Goal: Transaction & Acquisition: Download file/media

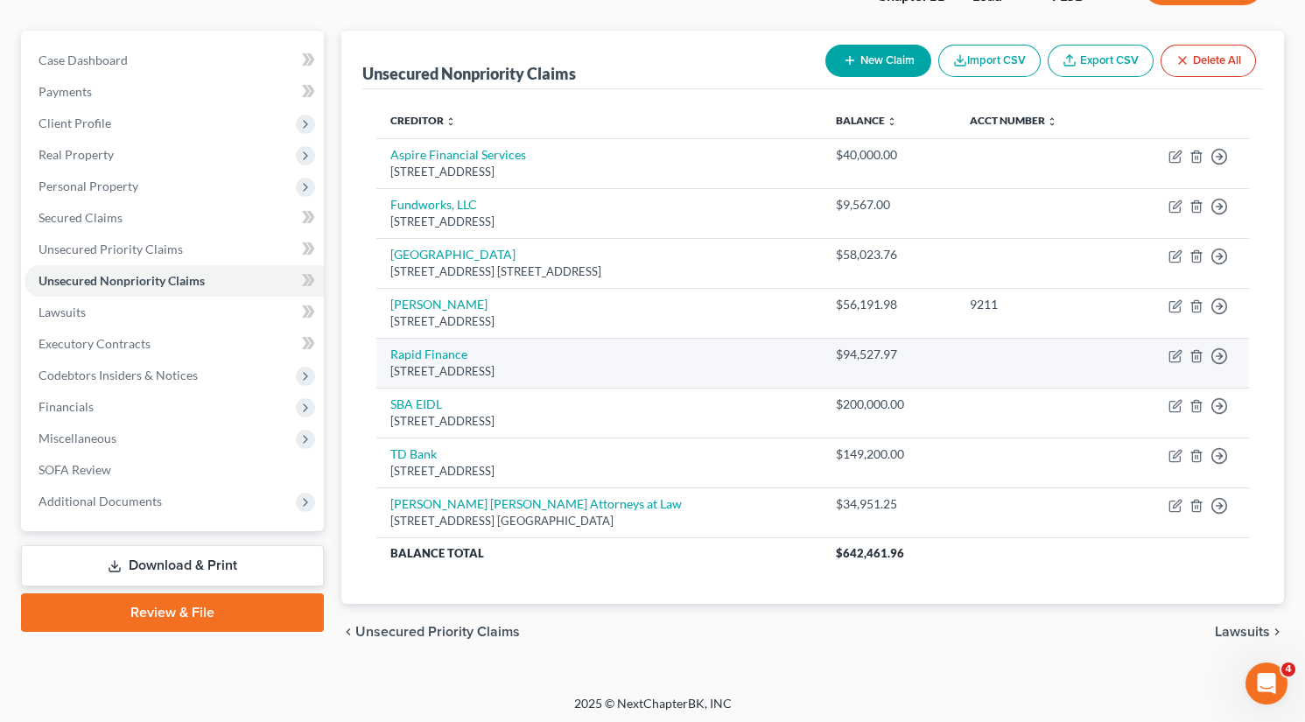
scroll to position [140, 0]
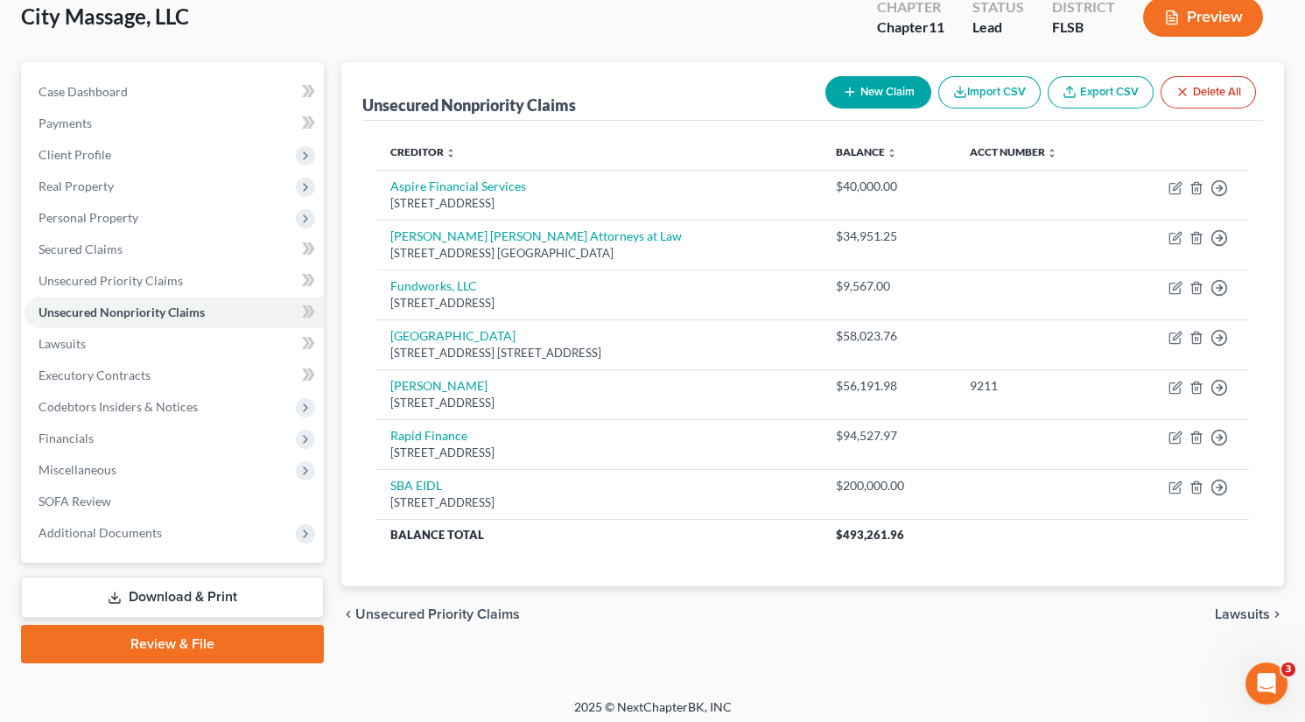
scroll to position [111, 0]
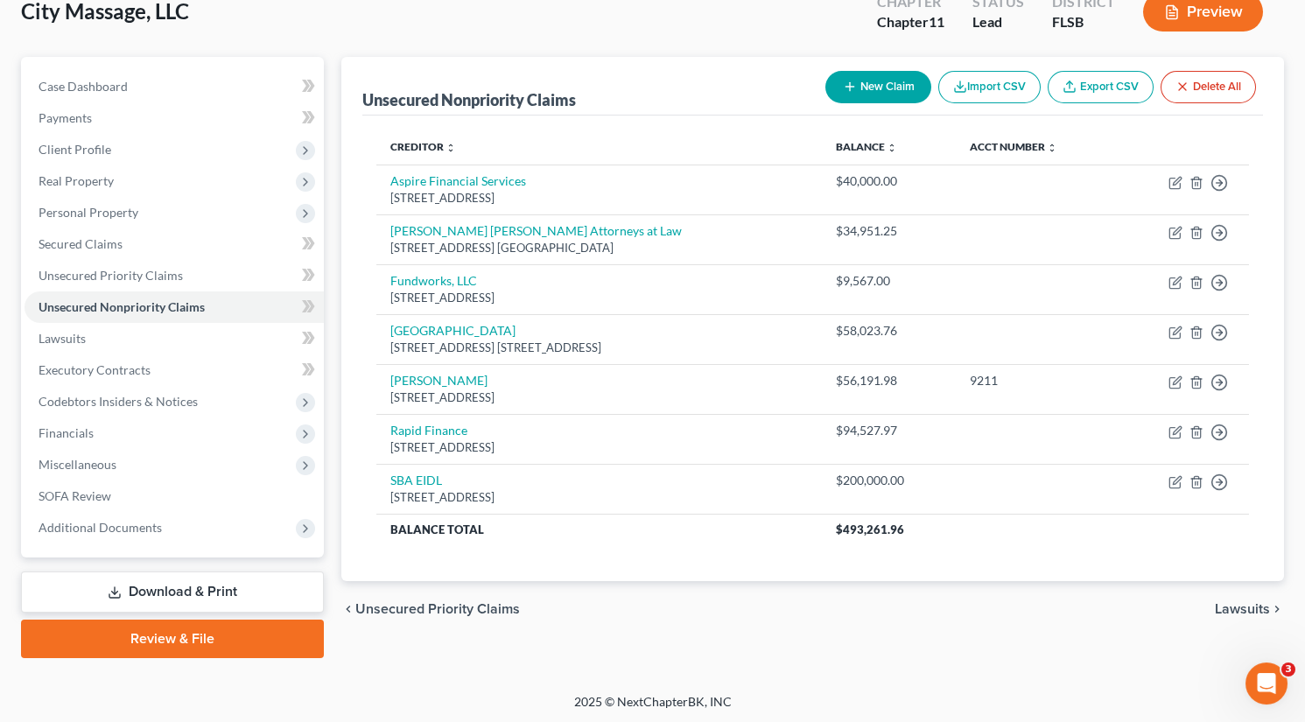
click at [192, 598] on link "Download & Print" at bounding box center [172, 592] width 303 height 41
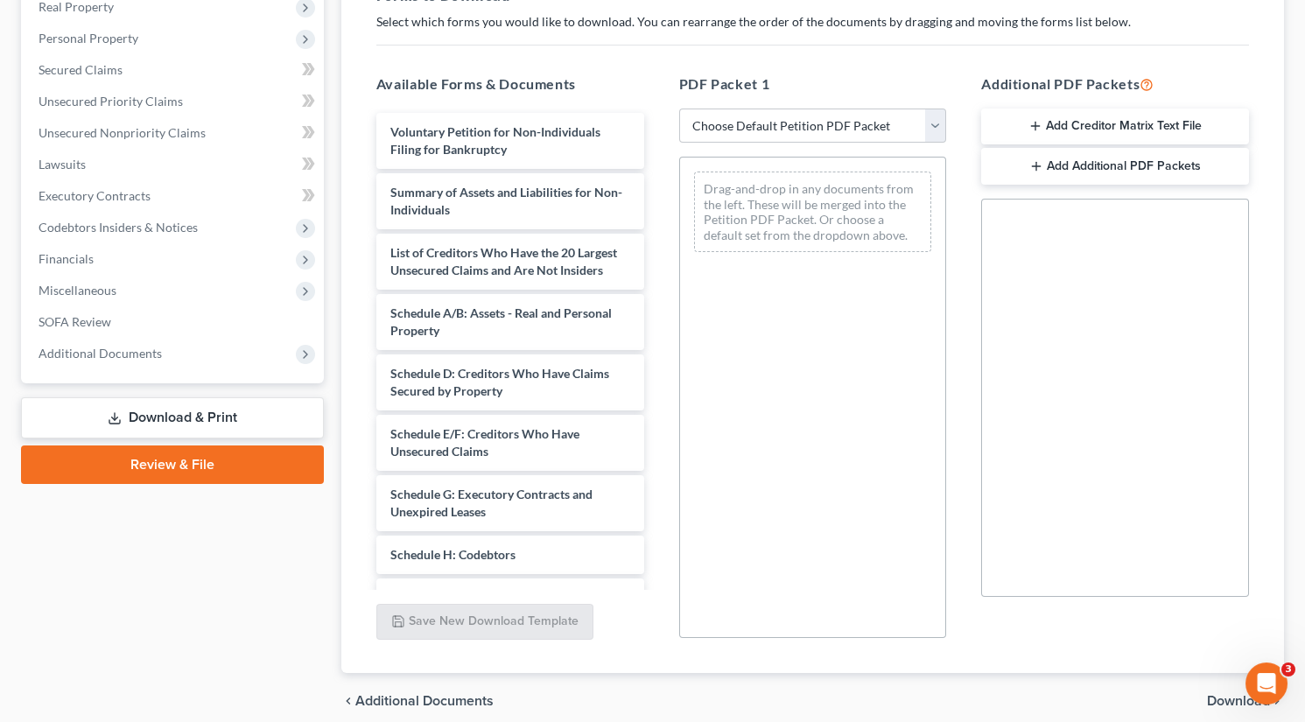
scroll to position [289, 0]
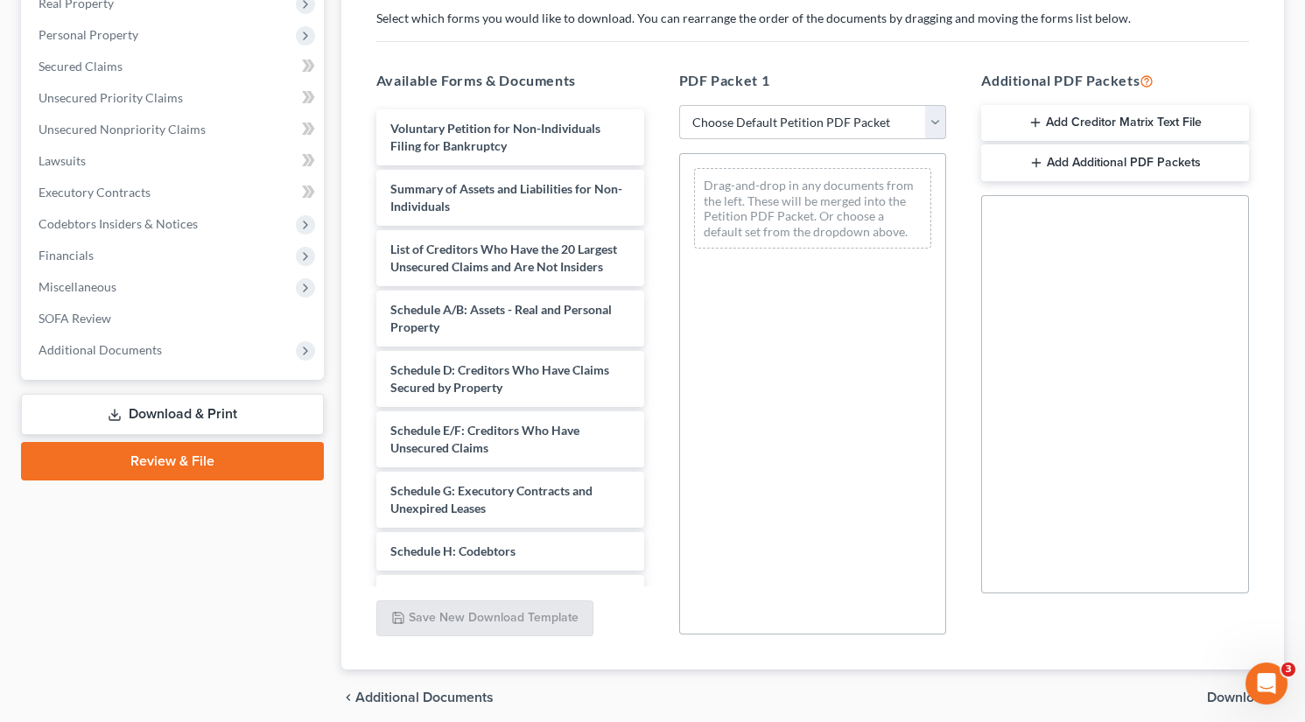
click at [938, 123] on select "Choose Default Petition PDF Packet Complete Bankruptcy Petition (all forms and …" at bounding box center [813, 122] width 268 height 35
select select "1"
click at [679, 105] on select "Choose Default Petition PDF Packet Complete Bankruptcy Petition (all forms and …" at bounding box center [813, 122] width 268 height 35
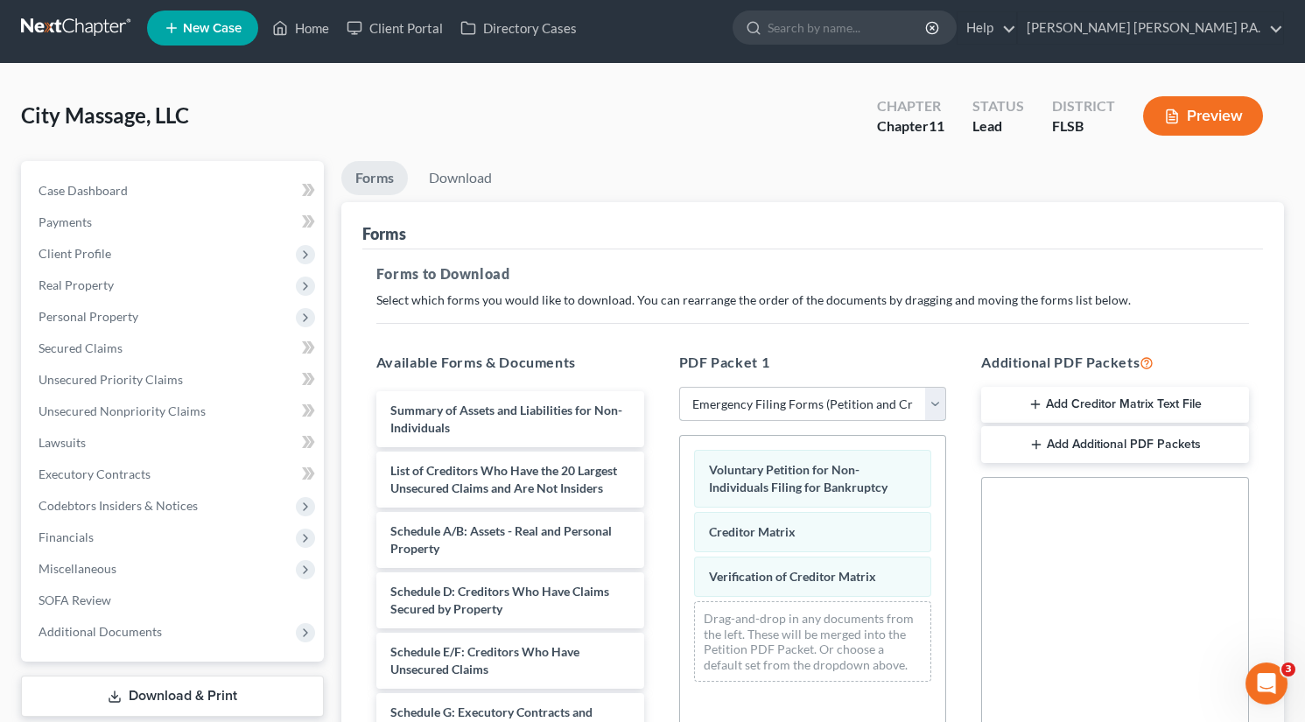
scroll to position [0, 0]
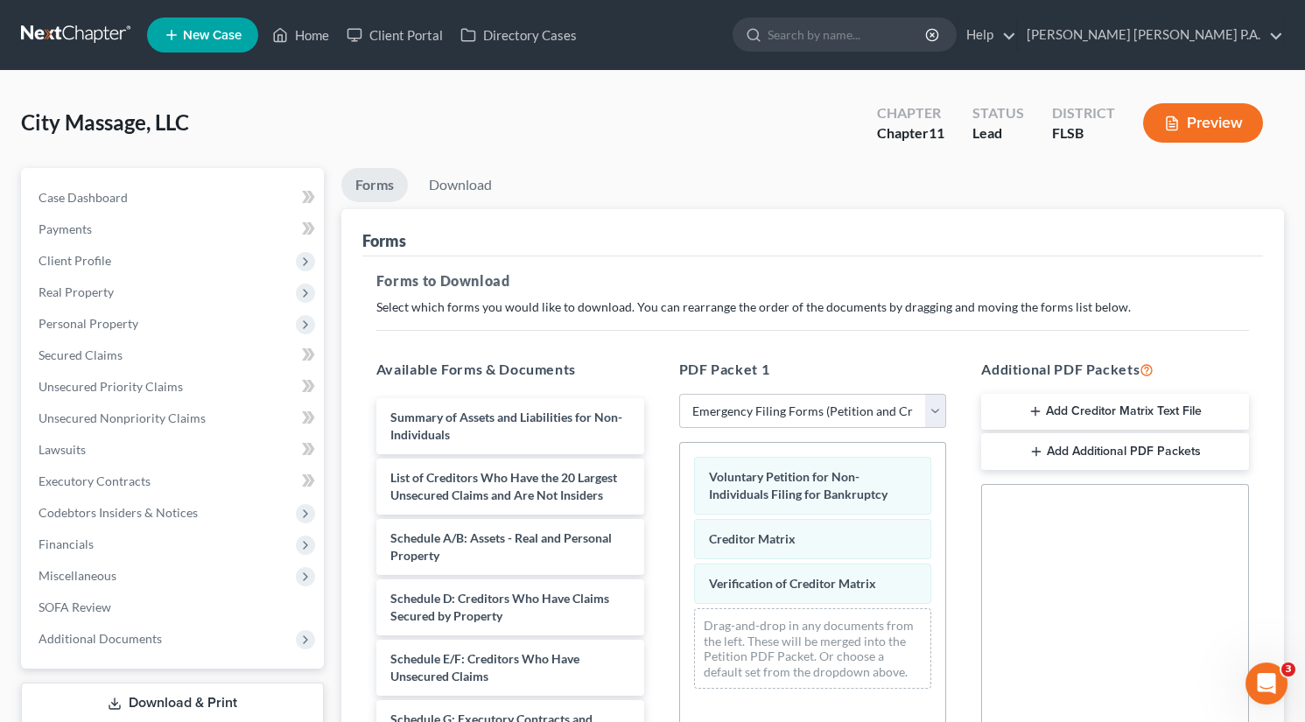
click at [1236, 114] on button "Preview" at bounding box center [1203, 122] width 120 height 39
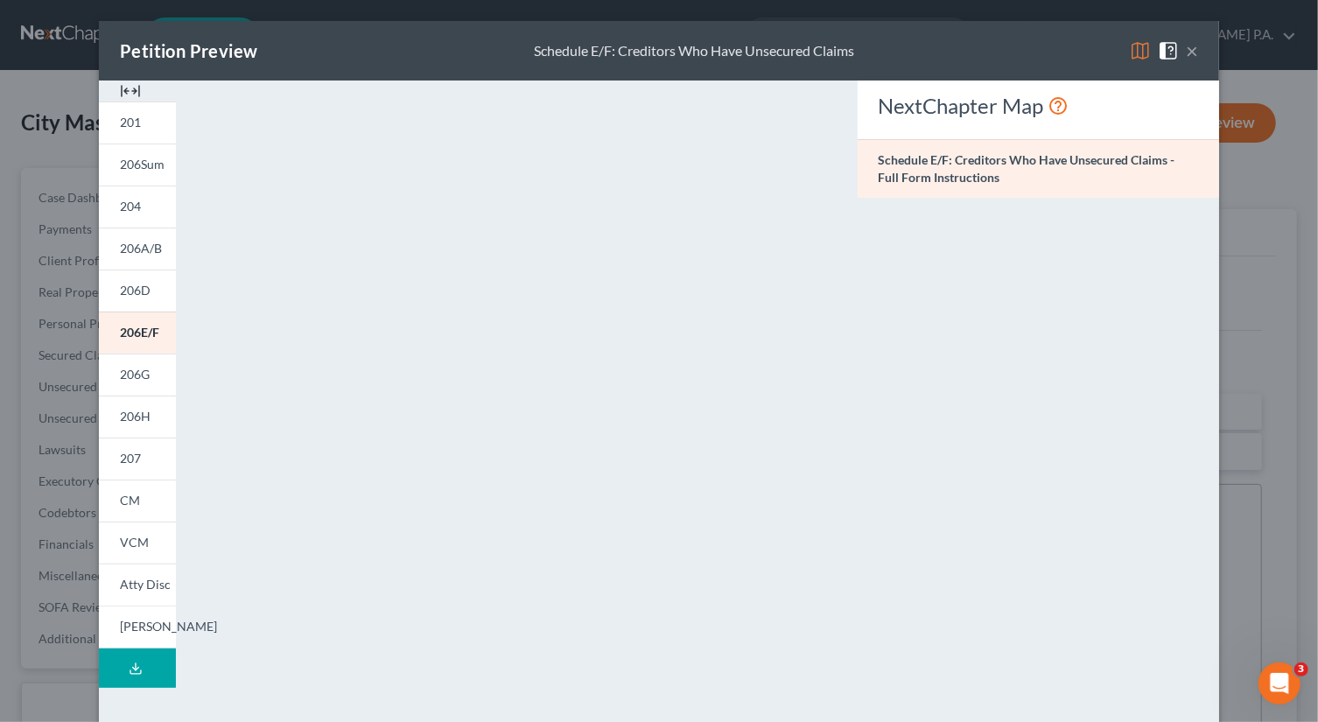
click at [129, 671] on icon at bounding box center [136, 669] width 14 height 14
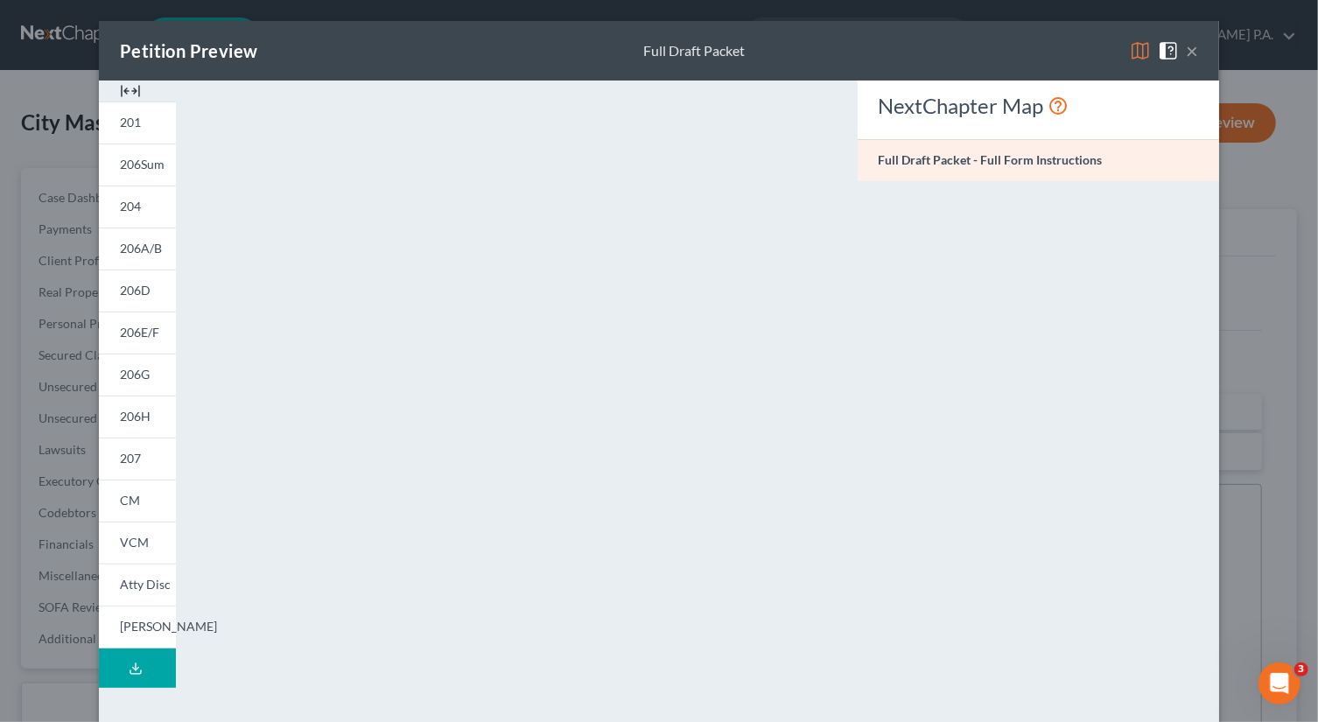
click at [1190, 53] on button "×" at bounding box center [1192, 50] width 12 height 21
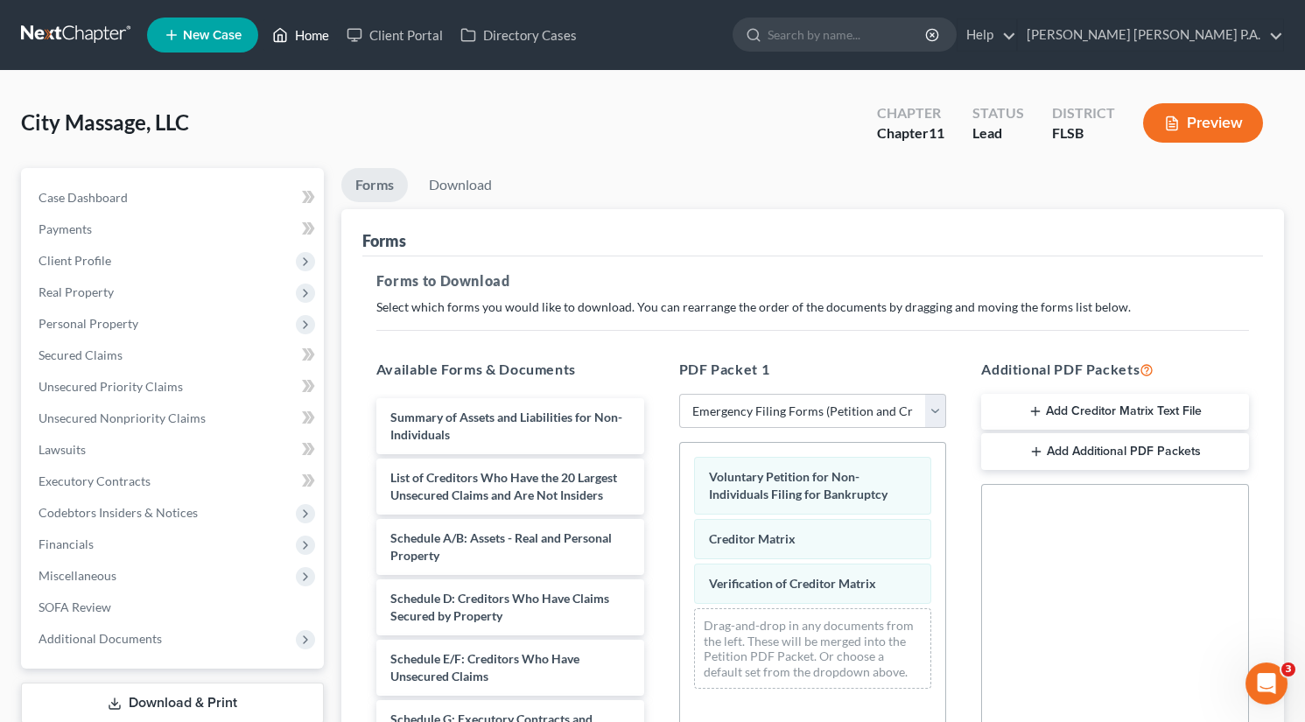
drag, startPoint x: 311, startPoint y: 38, endPoint x: 407, endPoint y: 99, distance: 114.1
click at [312, 38] on link "Home" at bounding box center [300, 35] width 74 height 32
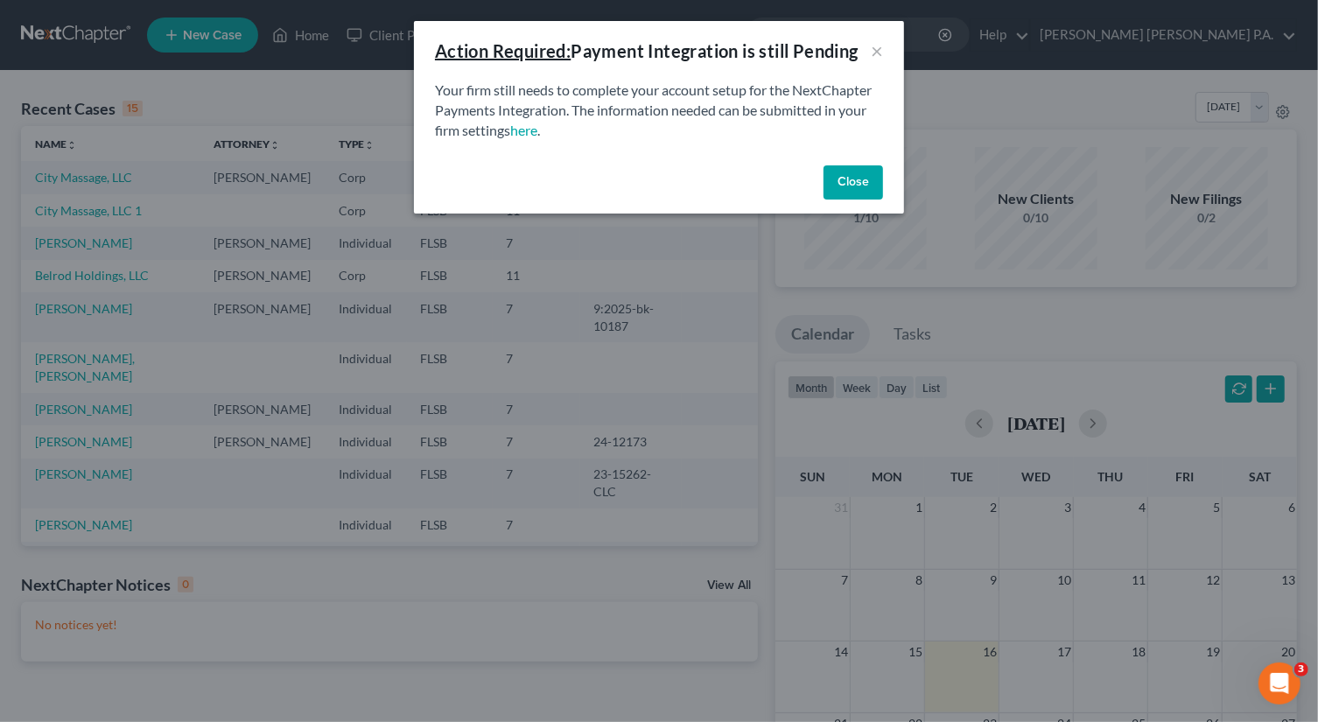
click at [842, 179] on button "Close" at bounding box center [854, 182] width 60 height 35
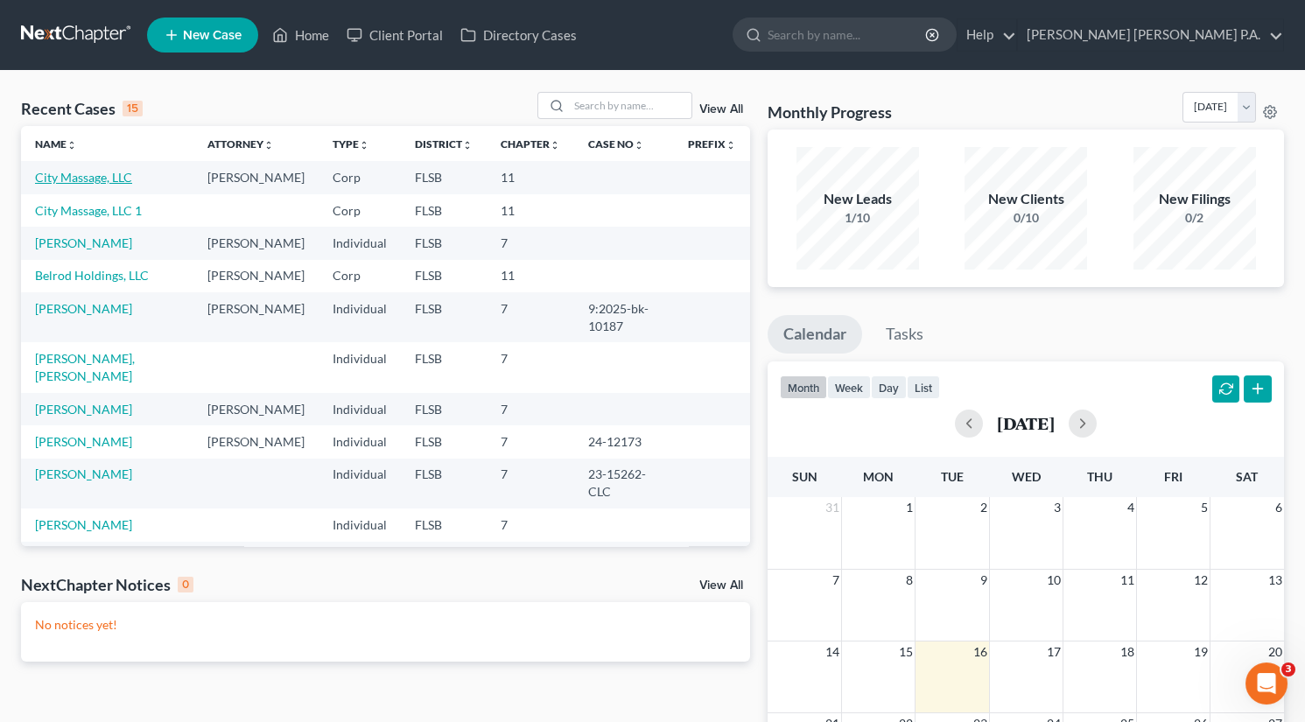
click at [110, 176] on link "City Massage, LLC" at bounding box center [83, 177] width 97 height 15
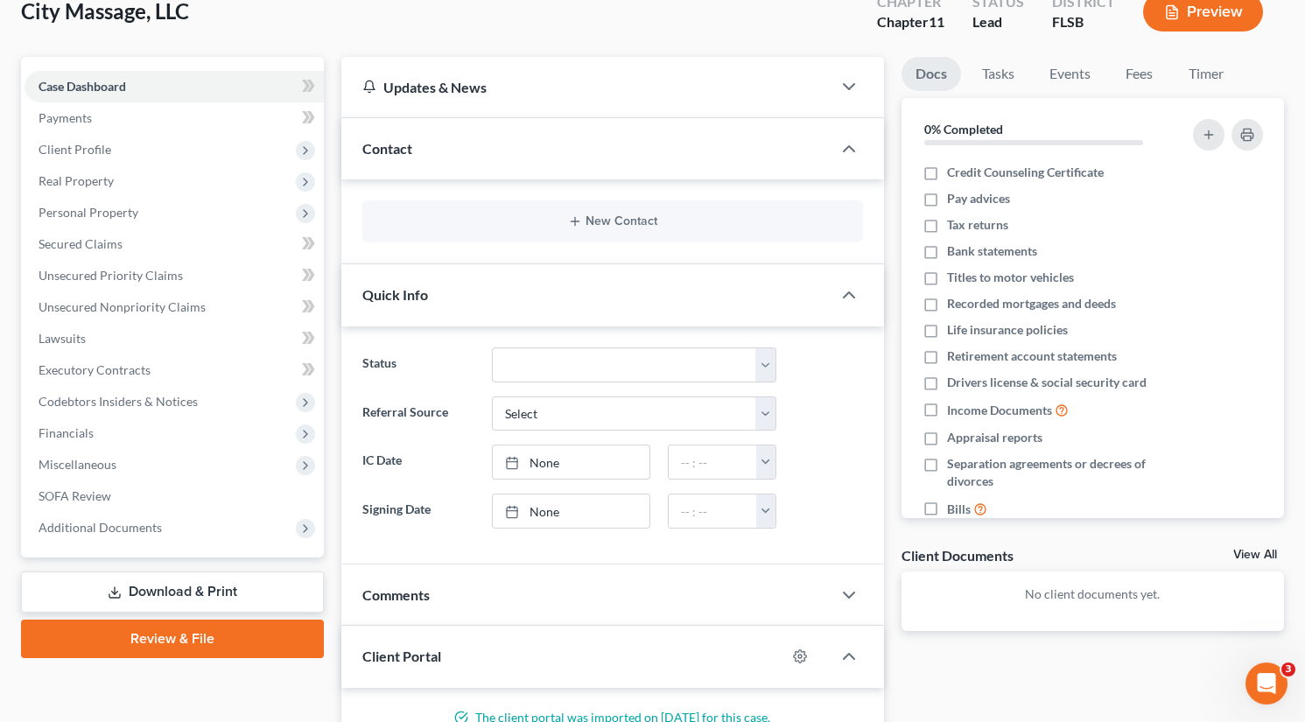
scroll to position [88, 0]
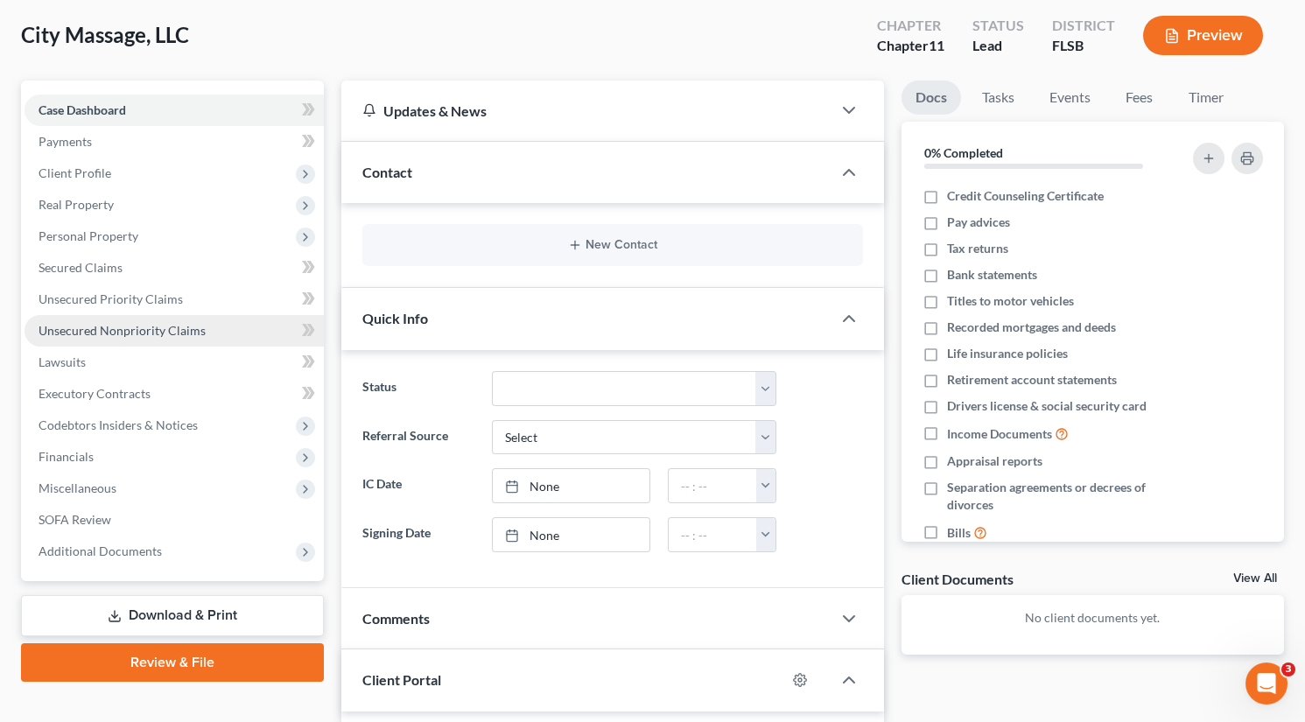
click at [98, 325] on span "Unsecured Nonpriority Claims" at bounding box center [122, 330] width 167 height 15
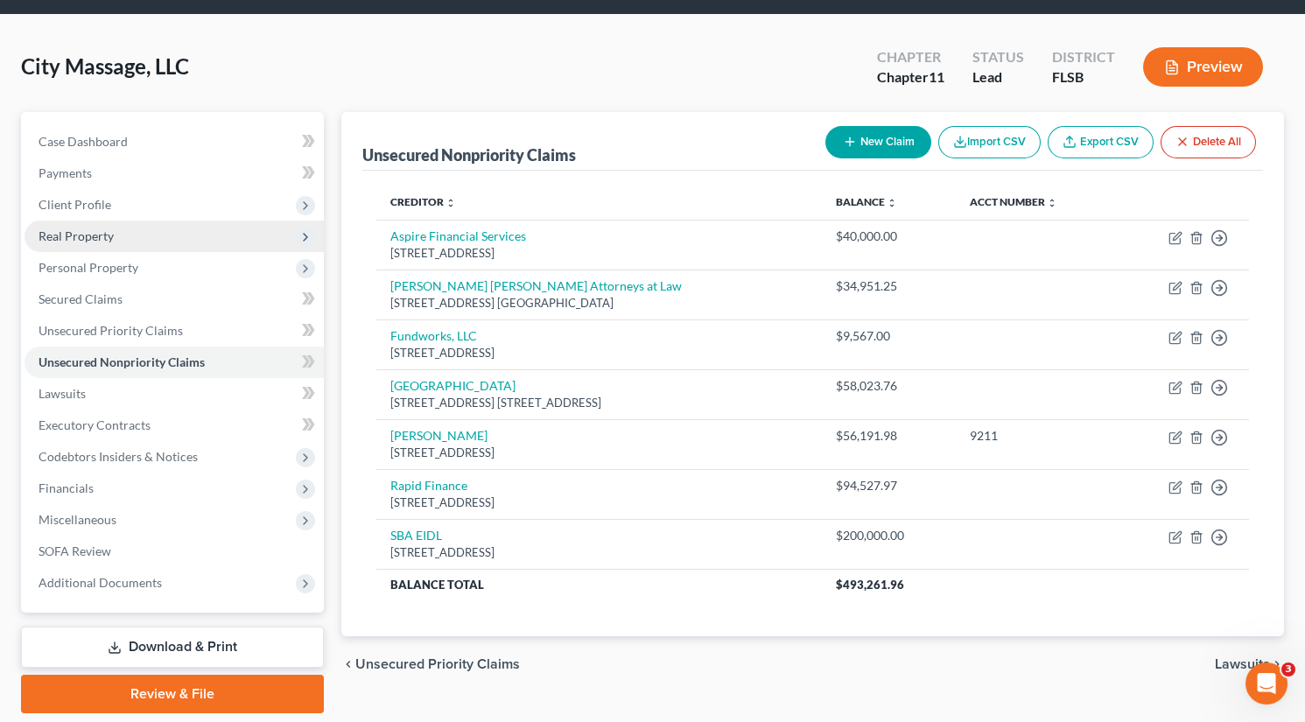
scroll to position [88, 0]
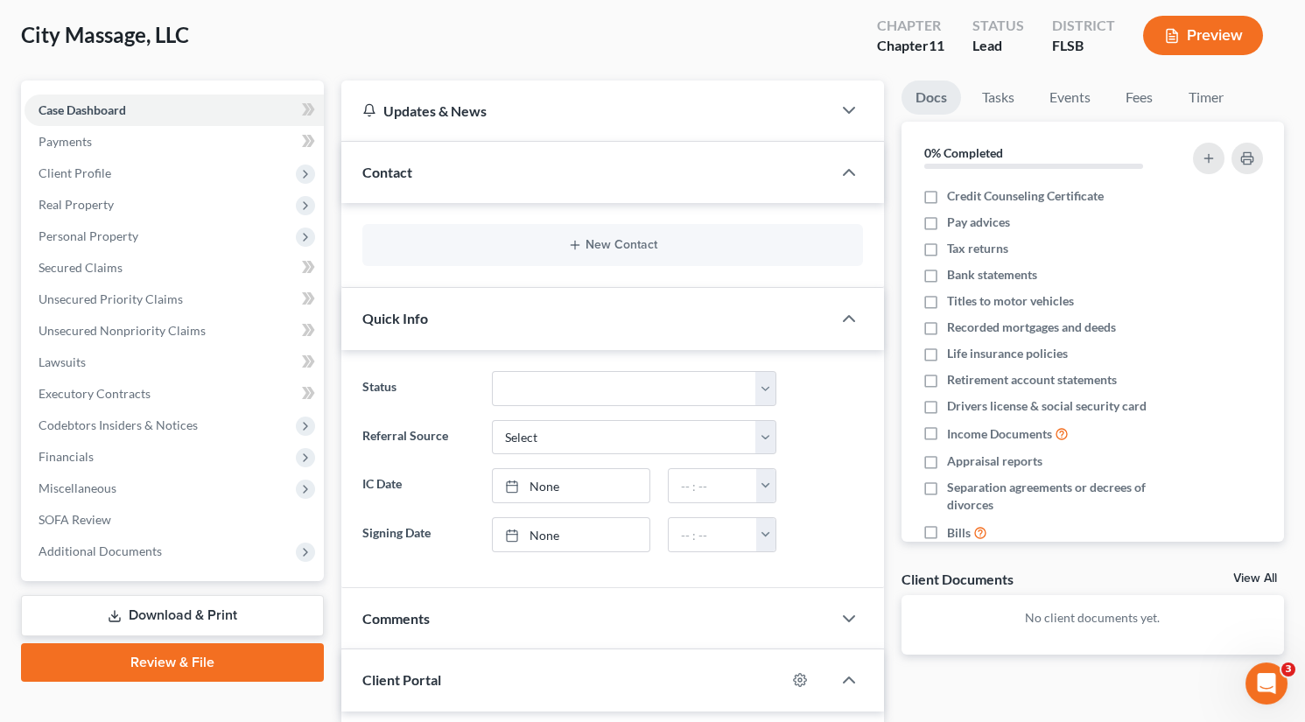
click at [215, 612] on link "Download & Print" at bounding box center [172, 615] width 303 height 41
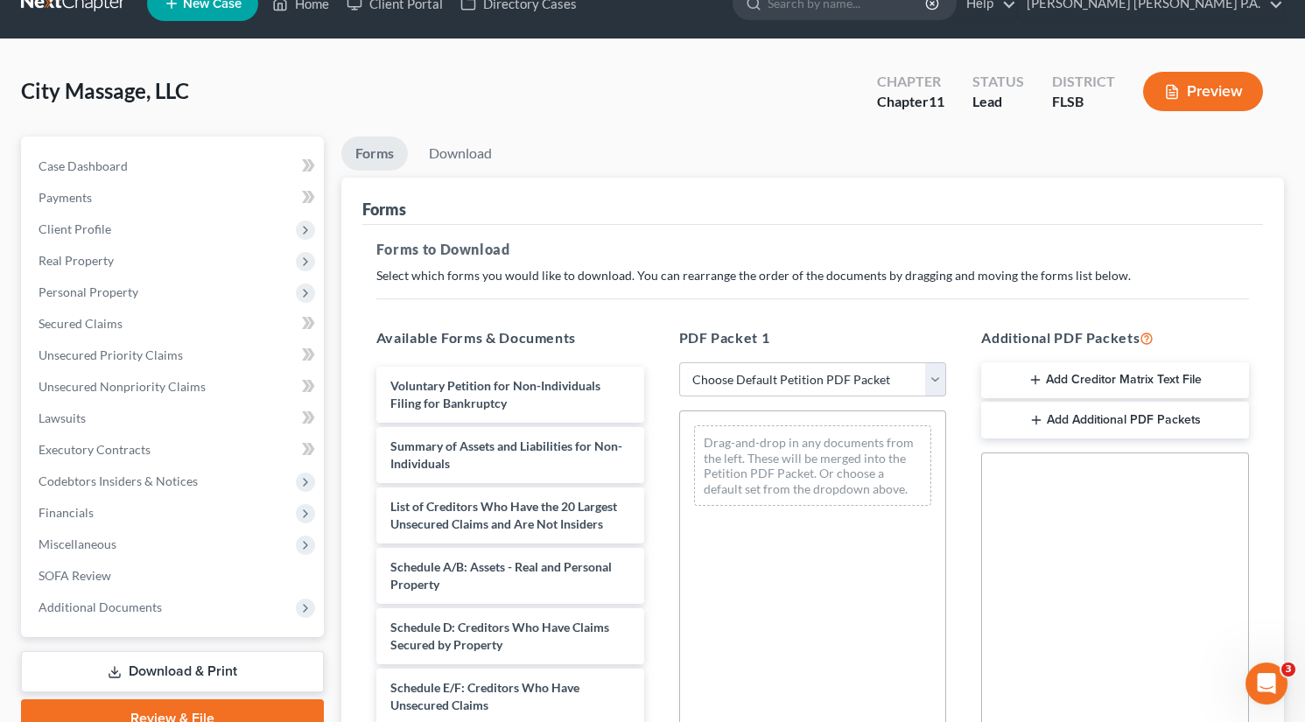
scroll to position [175, 0]
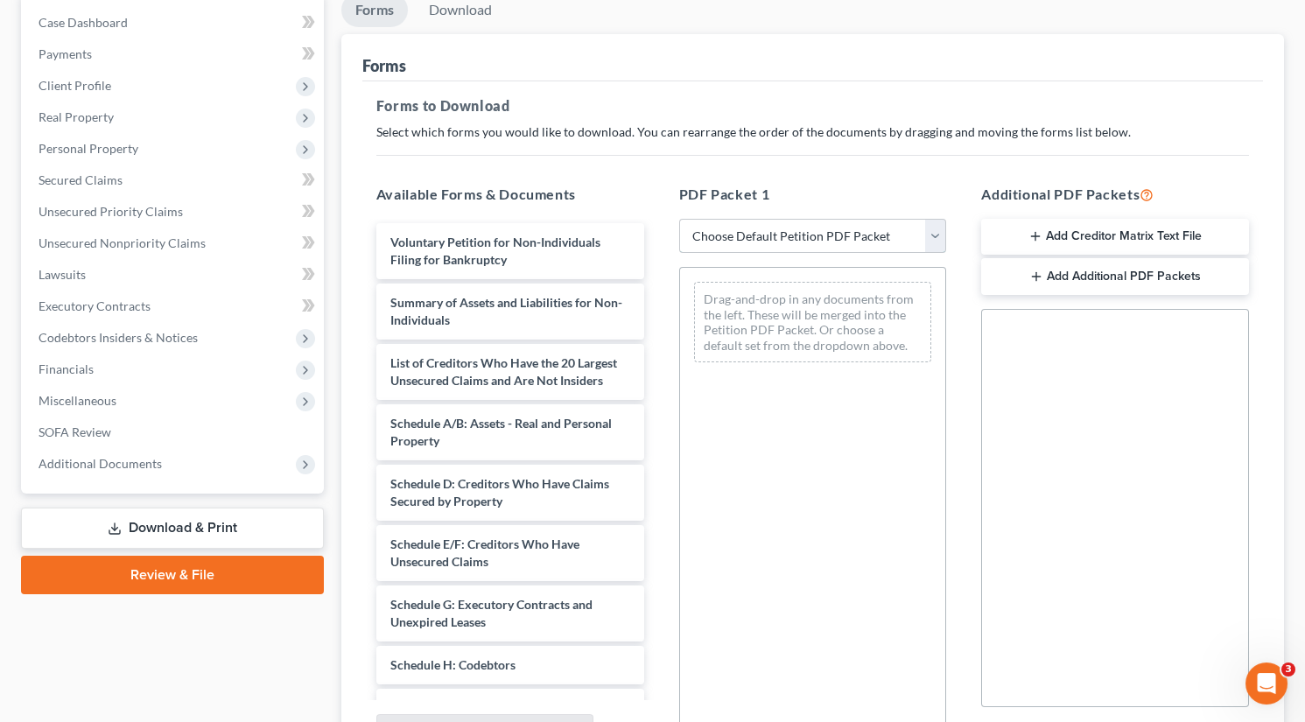
click at [935, 234] on select "Choose Default Petition PDF Packet Complete Bankruptcy Petition (all forms and …" at bounding box center [813, 236] width 268 height 35
click at [914, 180] on div "PDF Packet 1 Choose Default Petition PDF Packet Complete Bankruptcy Petition (a…" at bounding box center [813, 466] width 303 height 593
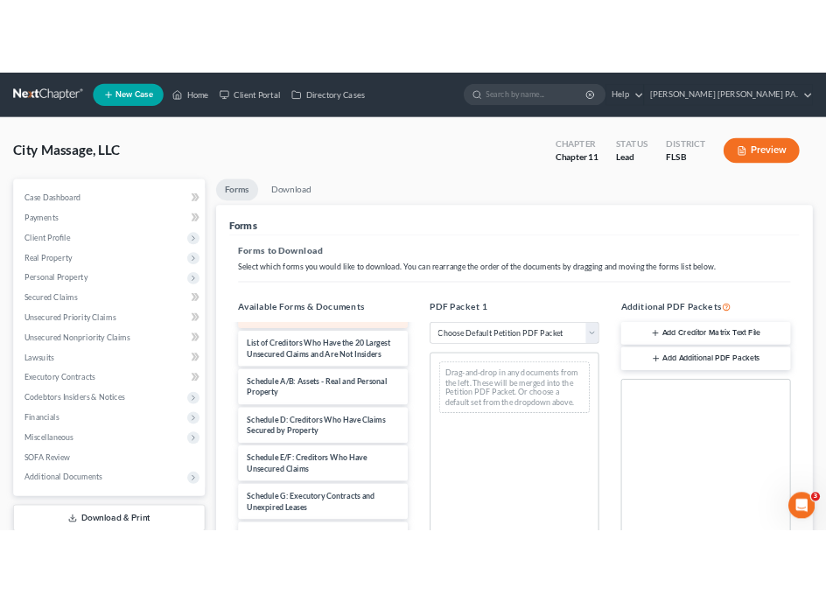
scroll to position [0, 0]
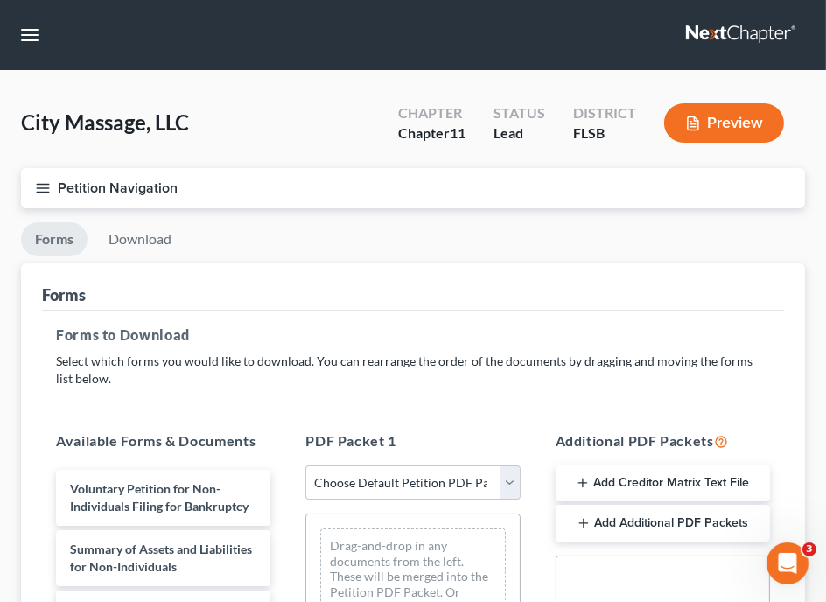
click at [604, 62] on nav "Home New Case Client Portal Directory Cases [PERSON_NAME] [PERSON_NAME] P.A. [E…" at bounding box center [413, 35] width 826 height 70
